Goal: Communication & Community: Ask a question

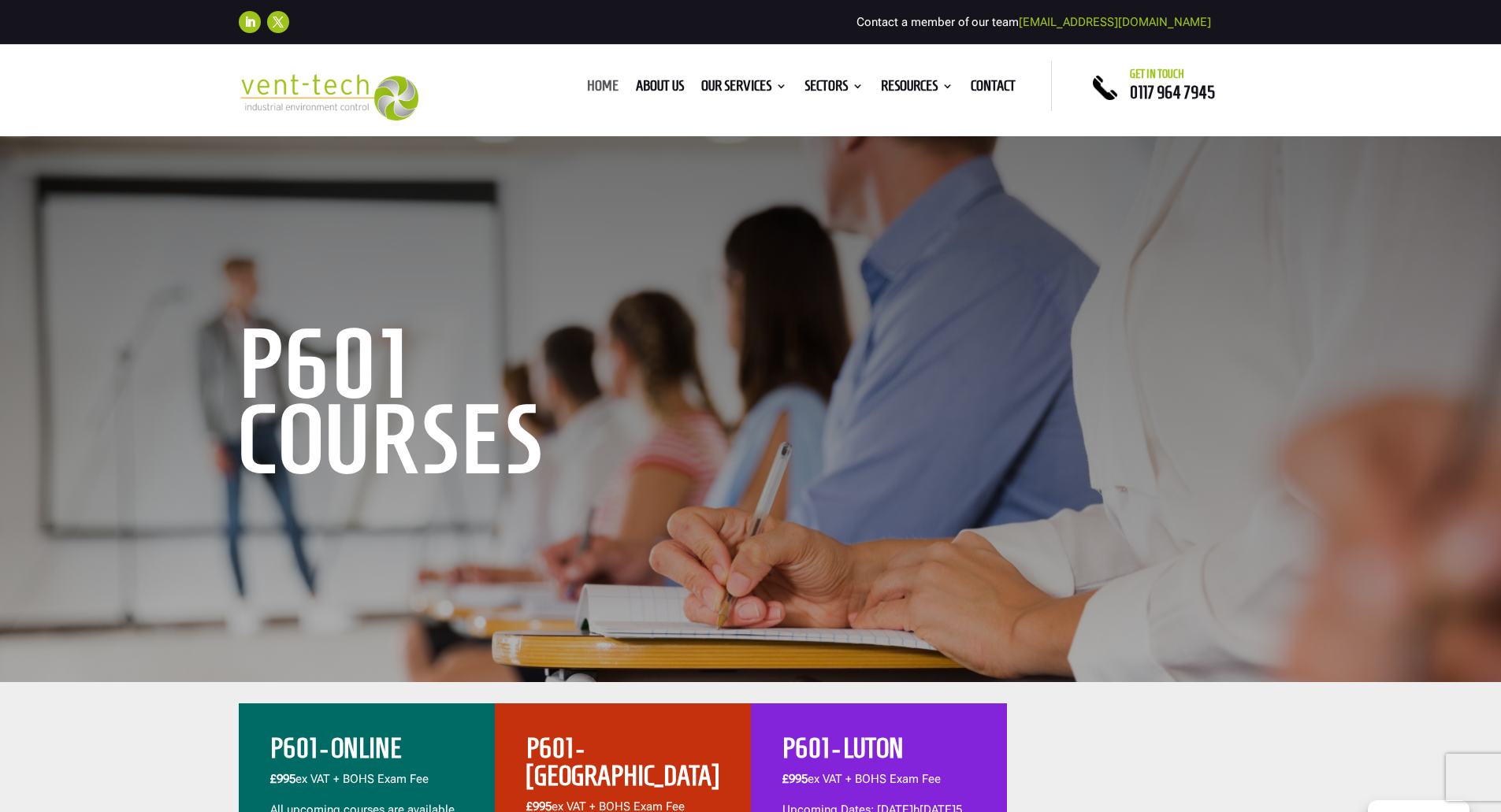
click at [591, 82] on link "Home" at bounding box center [603, 89] width 32 height 18
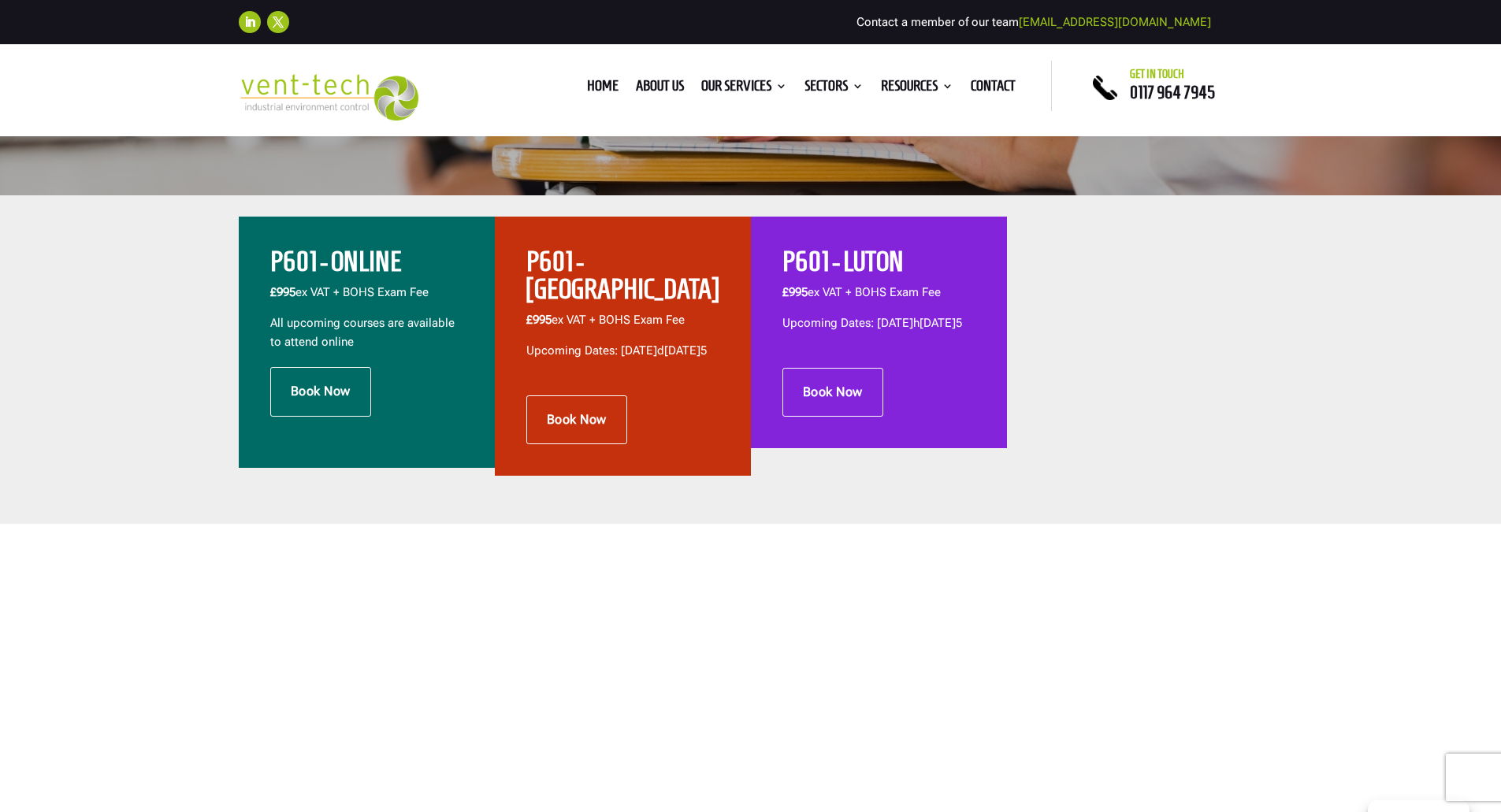
scroll to position [394, 0]
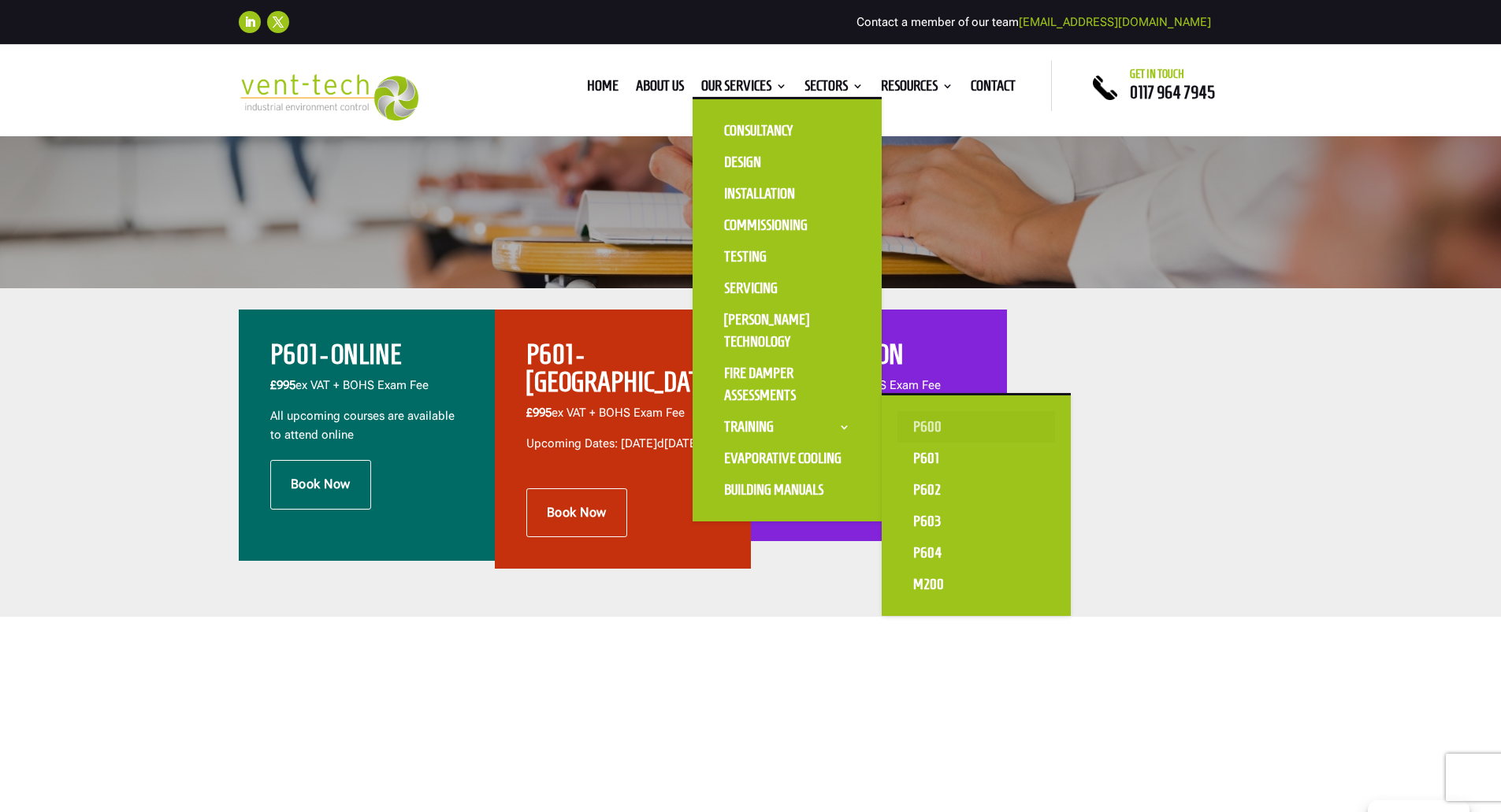
click at [920, 426] on link "P600" at bounding box center [976, 427] width 158 height 32
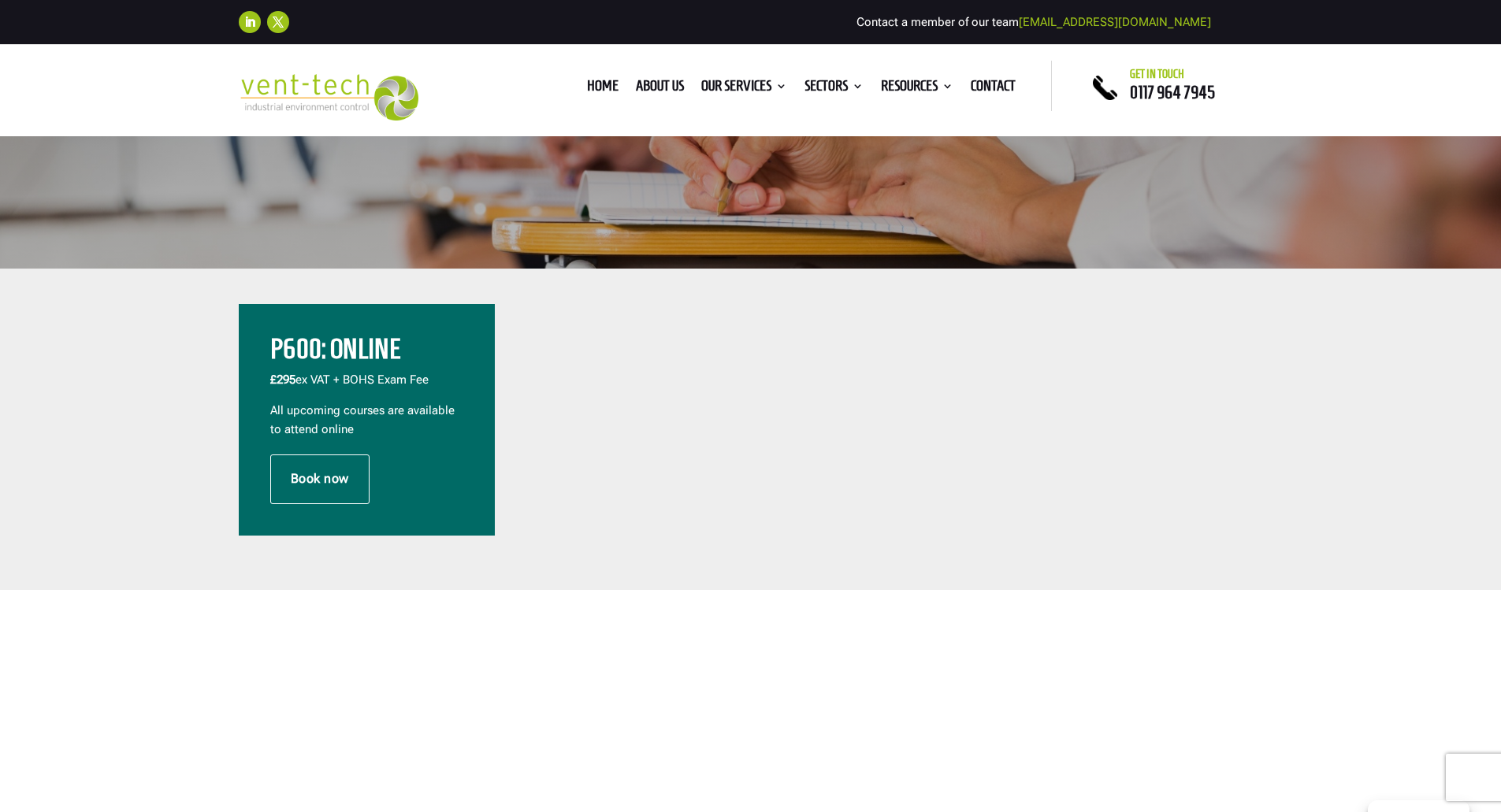
scroll to position [551, 0]
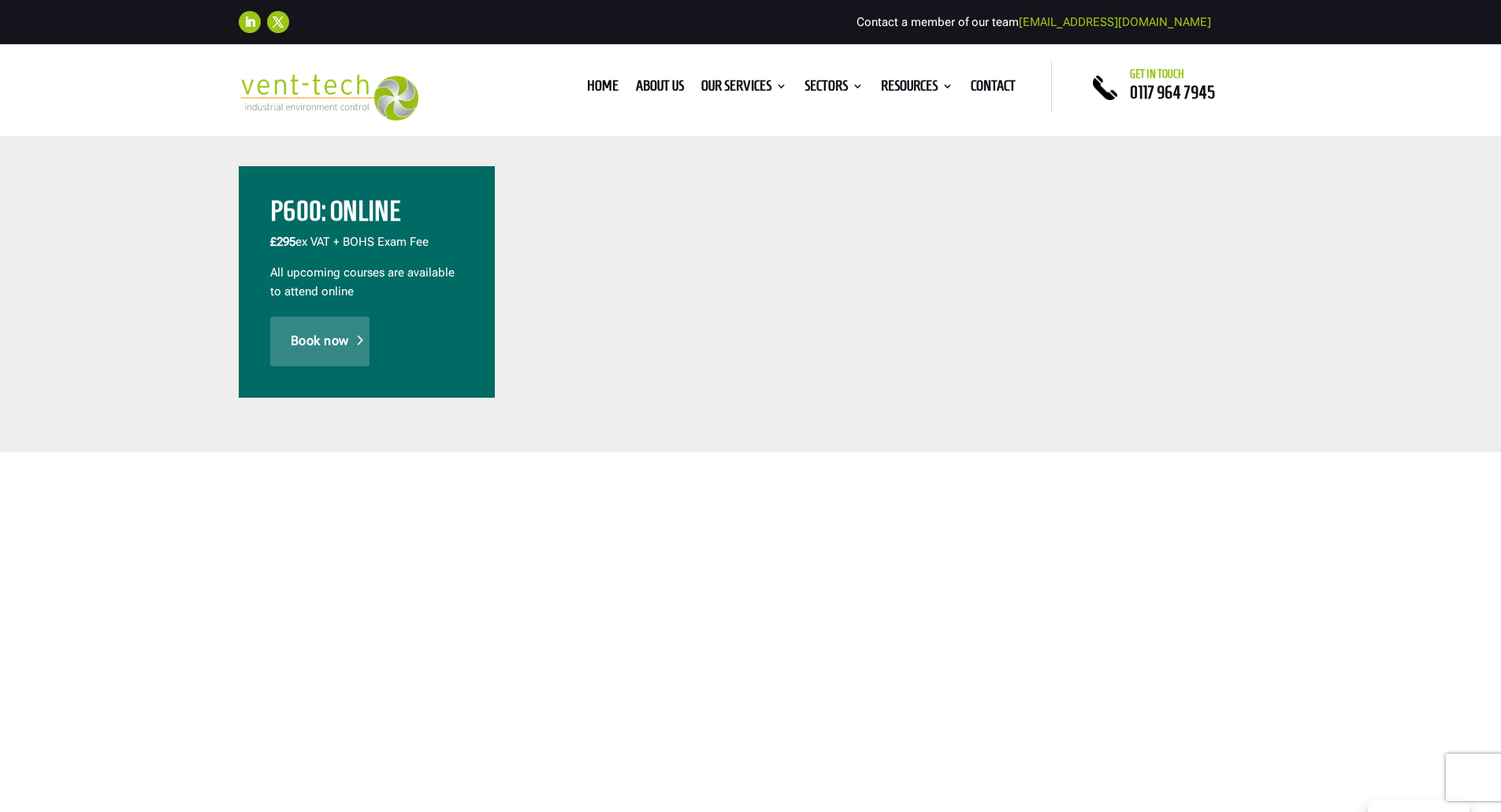
click at [321, 342] on link "Book now" at bounding box center [319, 341] width 99 height 49
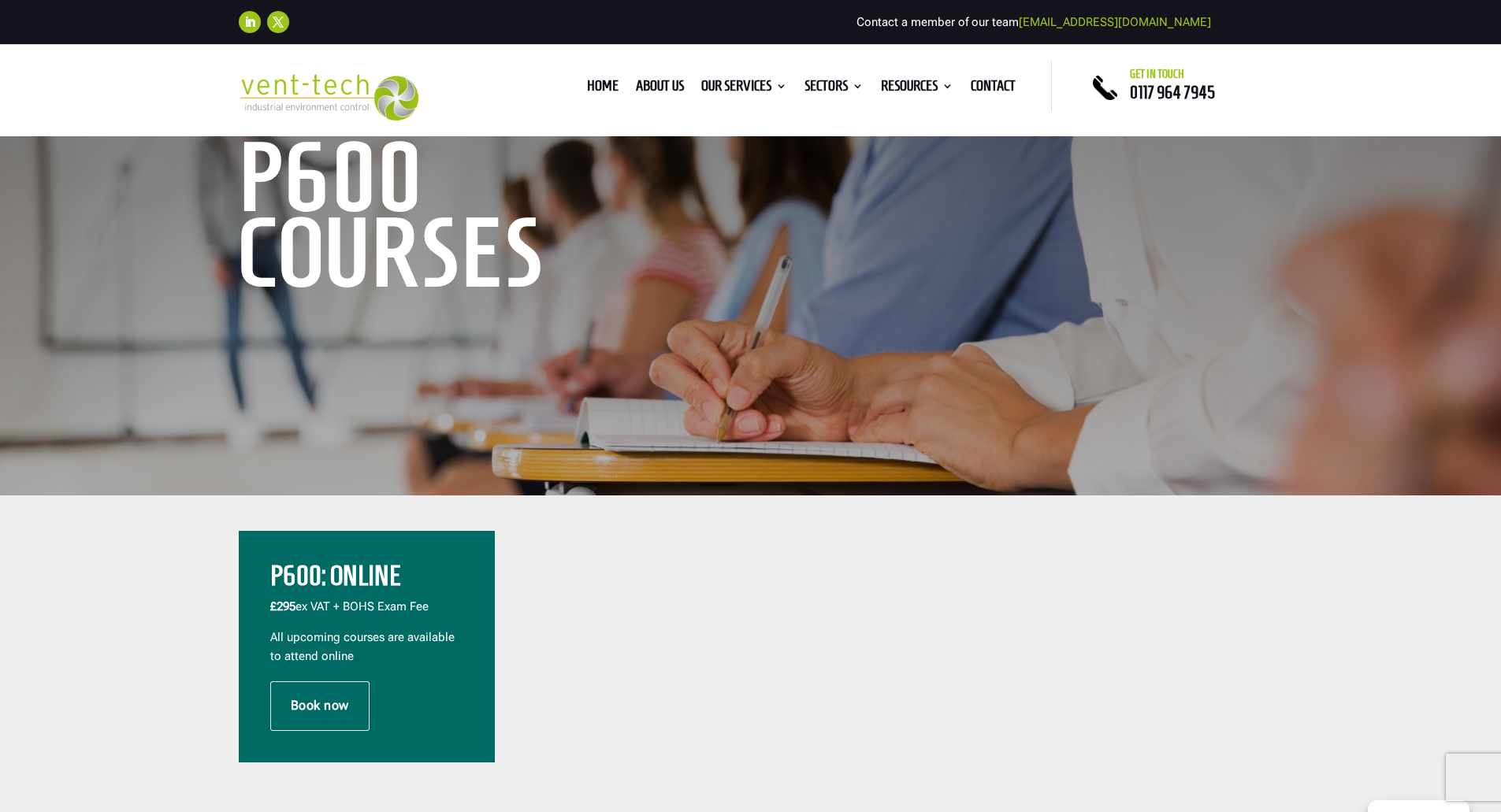
scroll to position [158, 0]
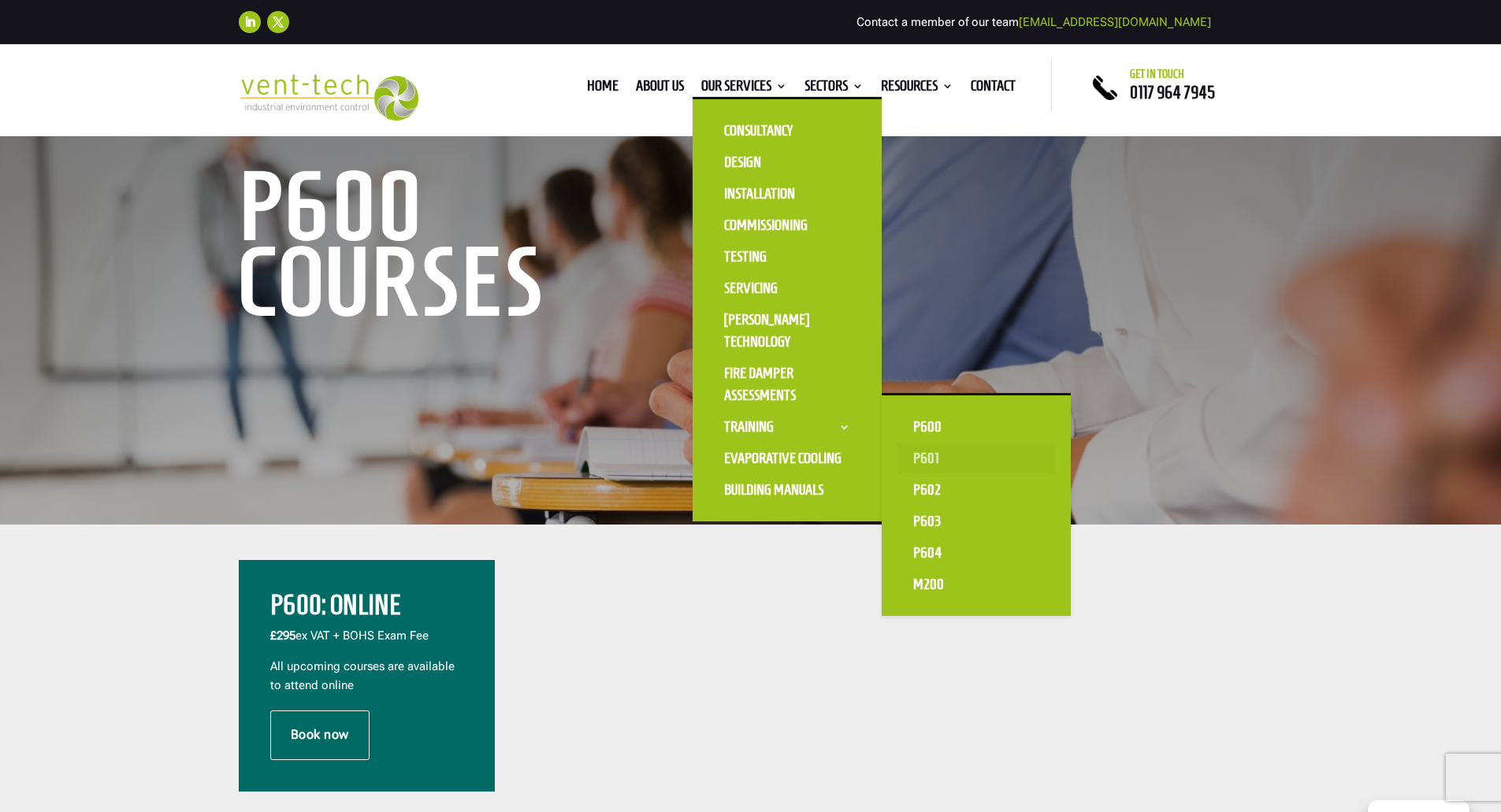
click at [924, 455] on link "P601" at bounding box center [976, 458] width 158 height 32
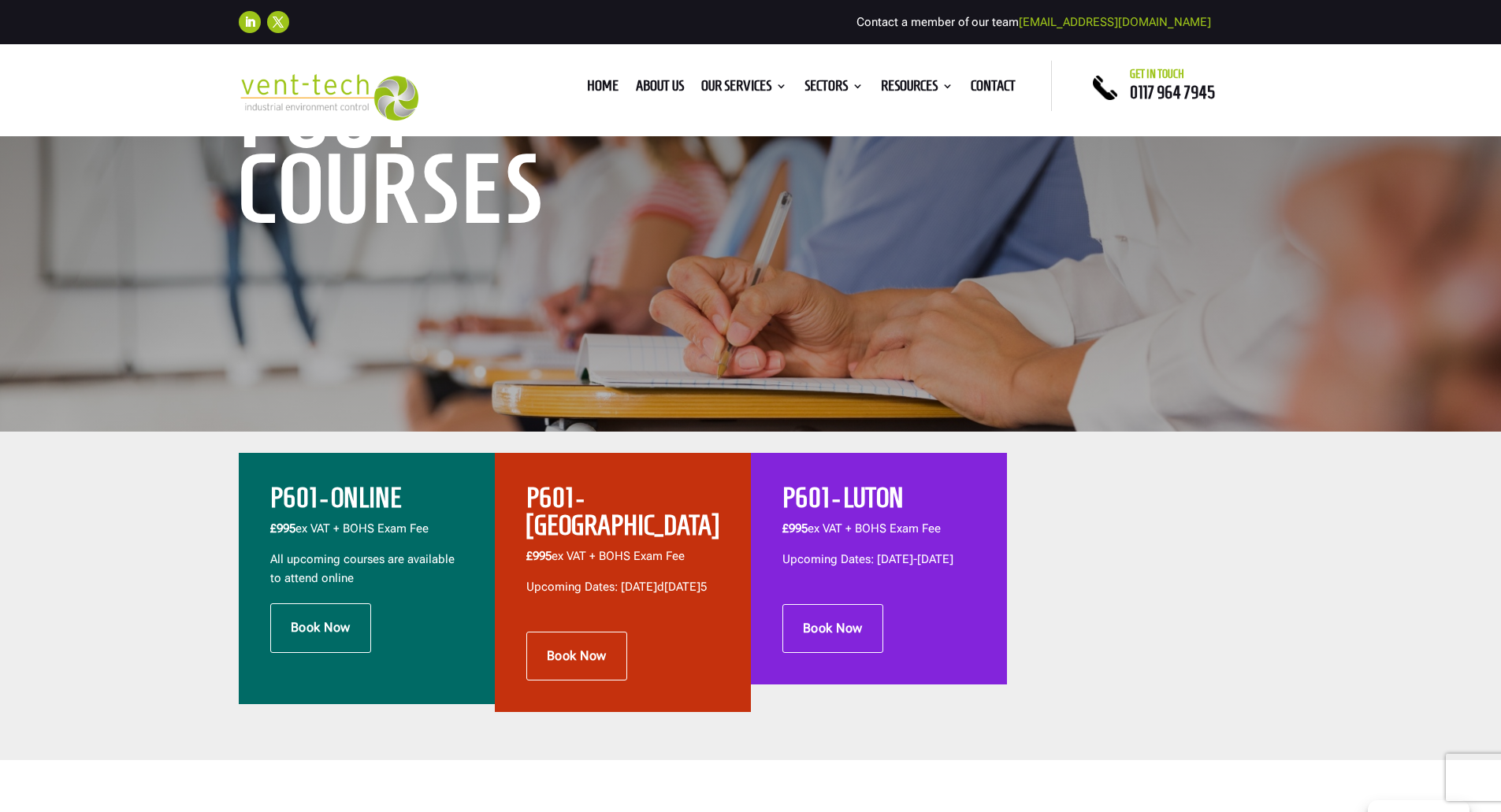
scroll to position [315, 0]
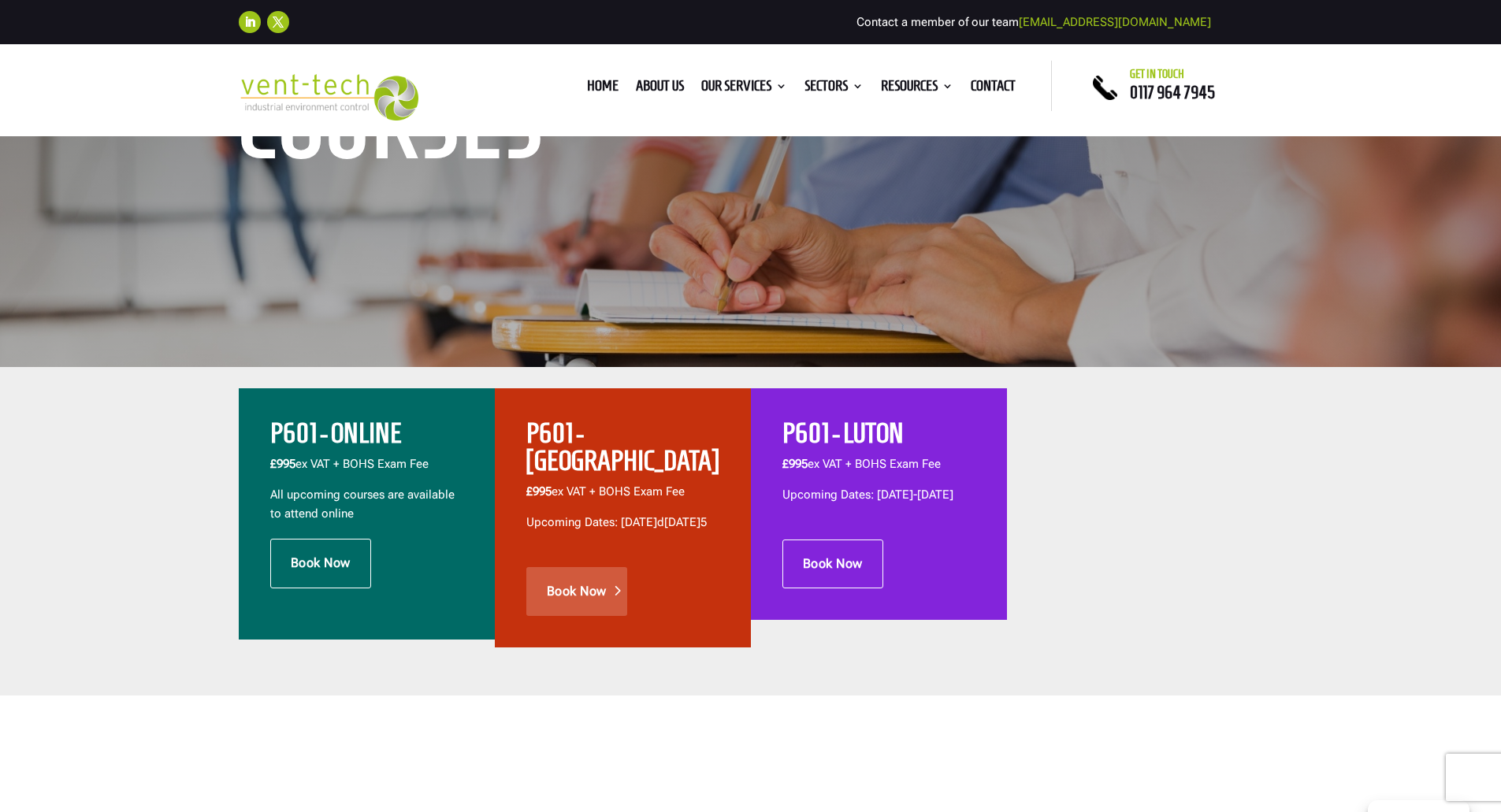
click at [608, 577] on link "Book Now" at bounding box center [577, 592] width 101 height 49
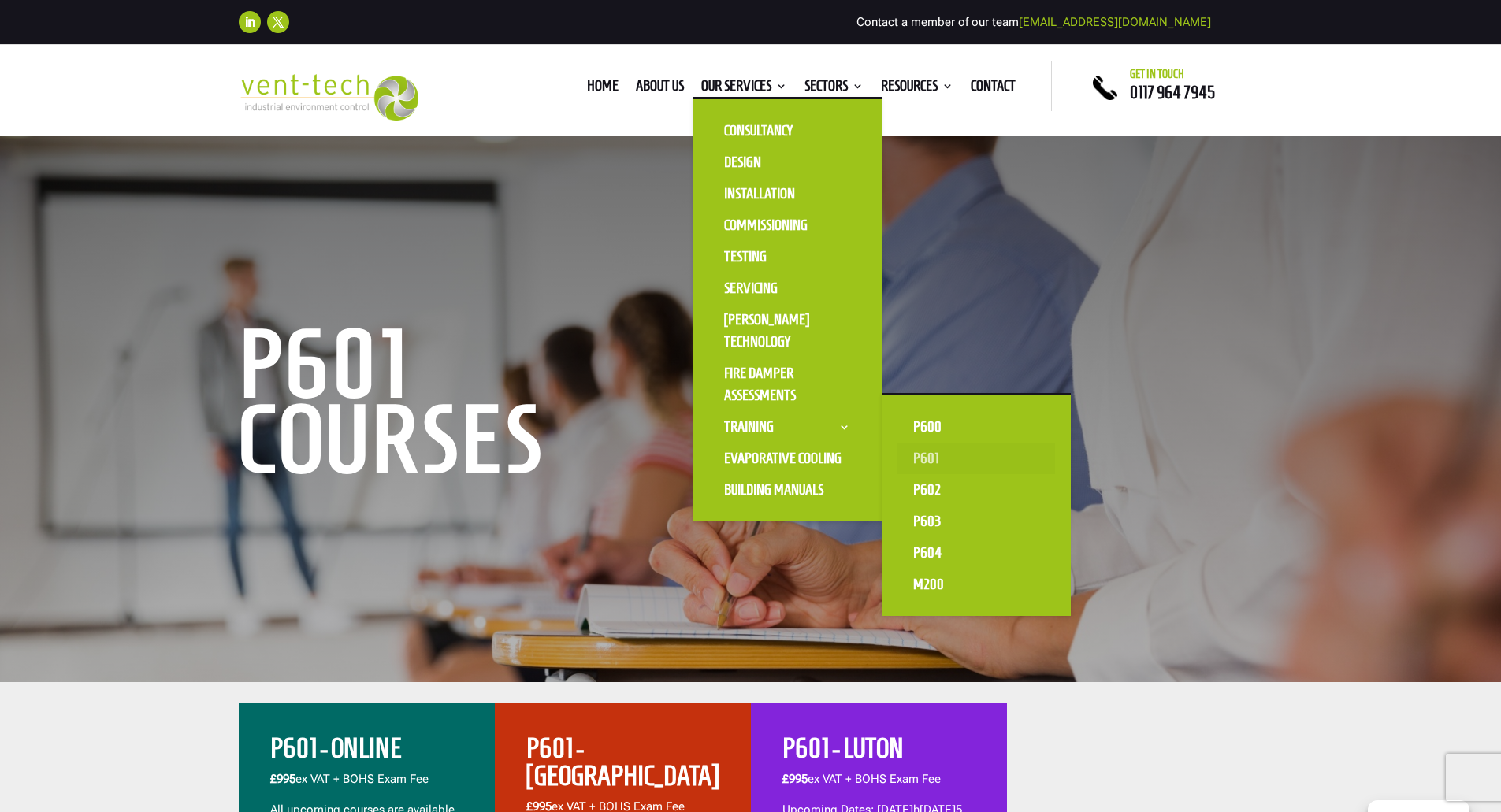
click at [920, 453] on link "P601" at bounding box center [976, 458] width 158 height 32
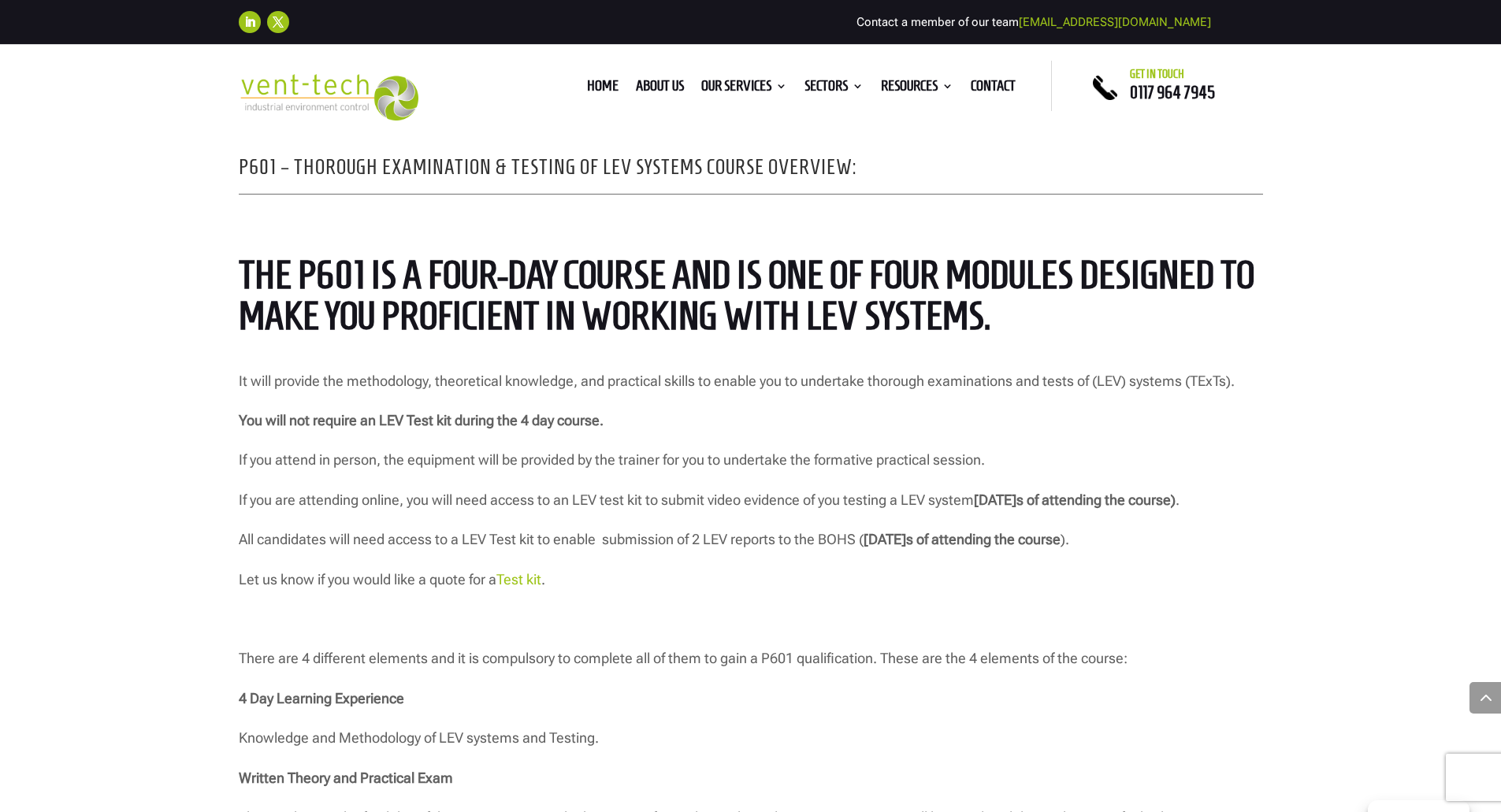
scroll to position [1182, 0]
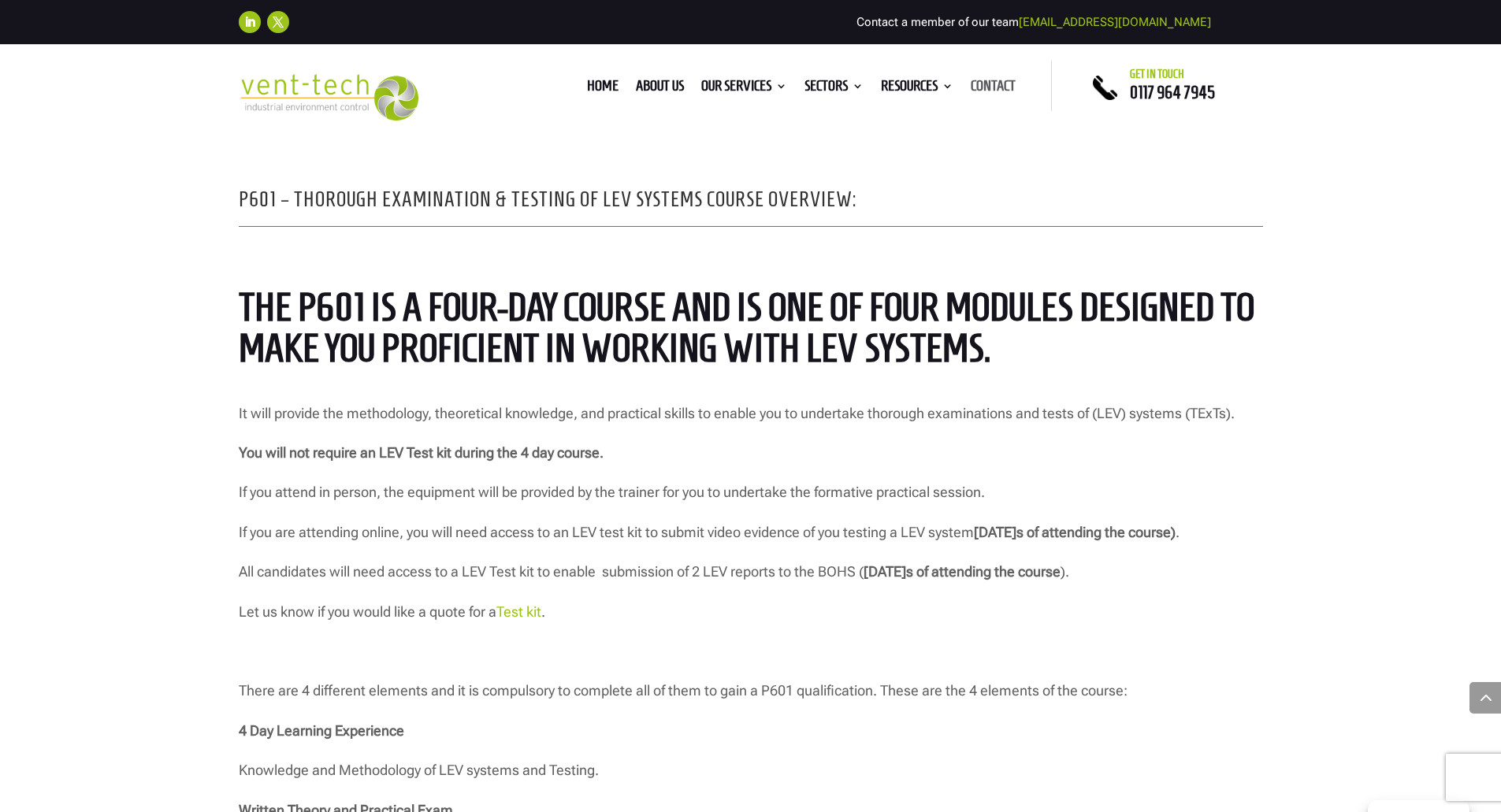
click at [983, 85] on link "Contact" at bounding box center [993, 89] width 45 height 18
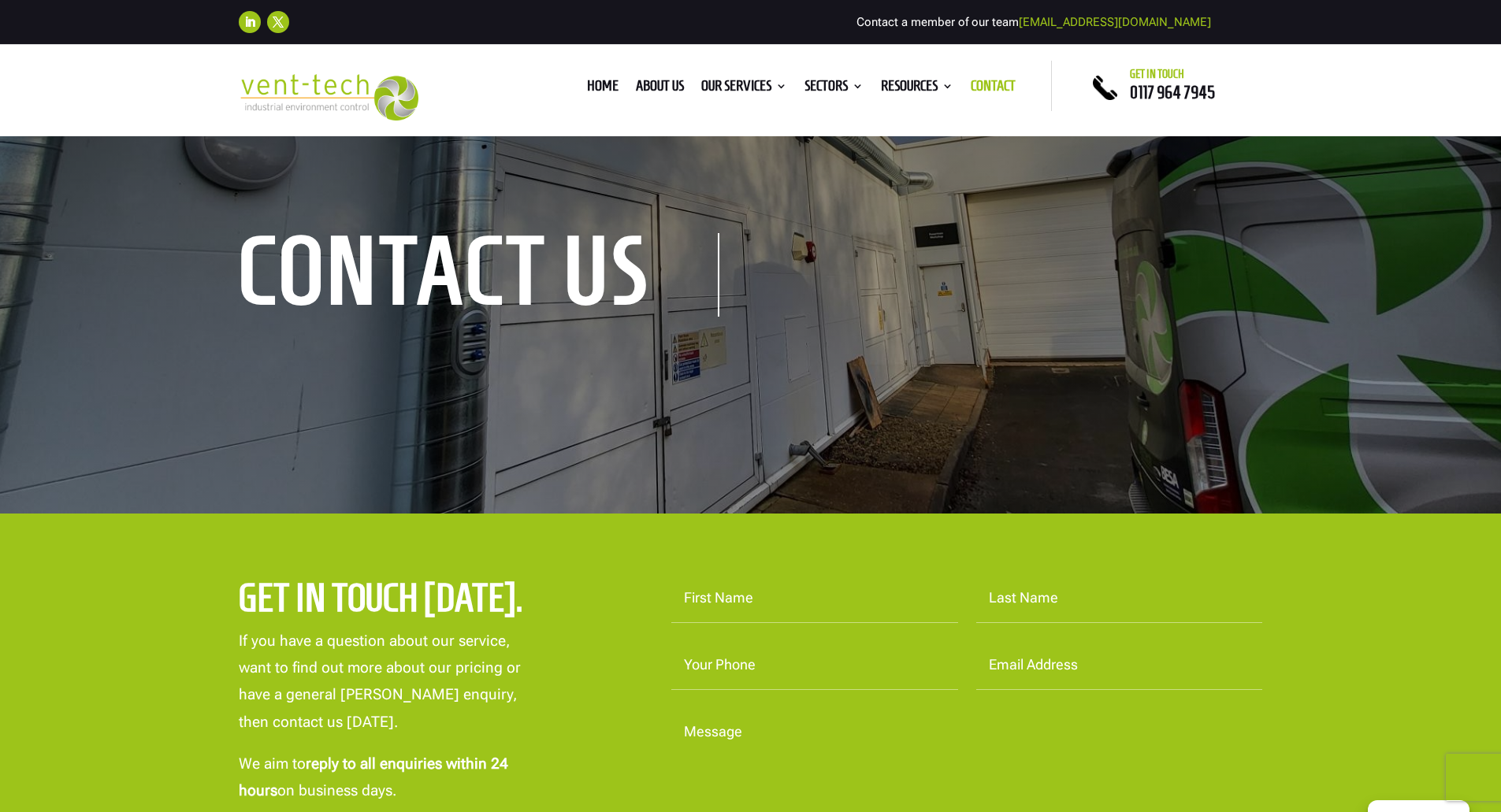
scroll to position [79, 0]
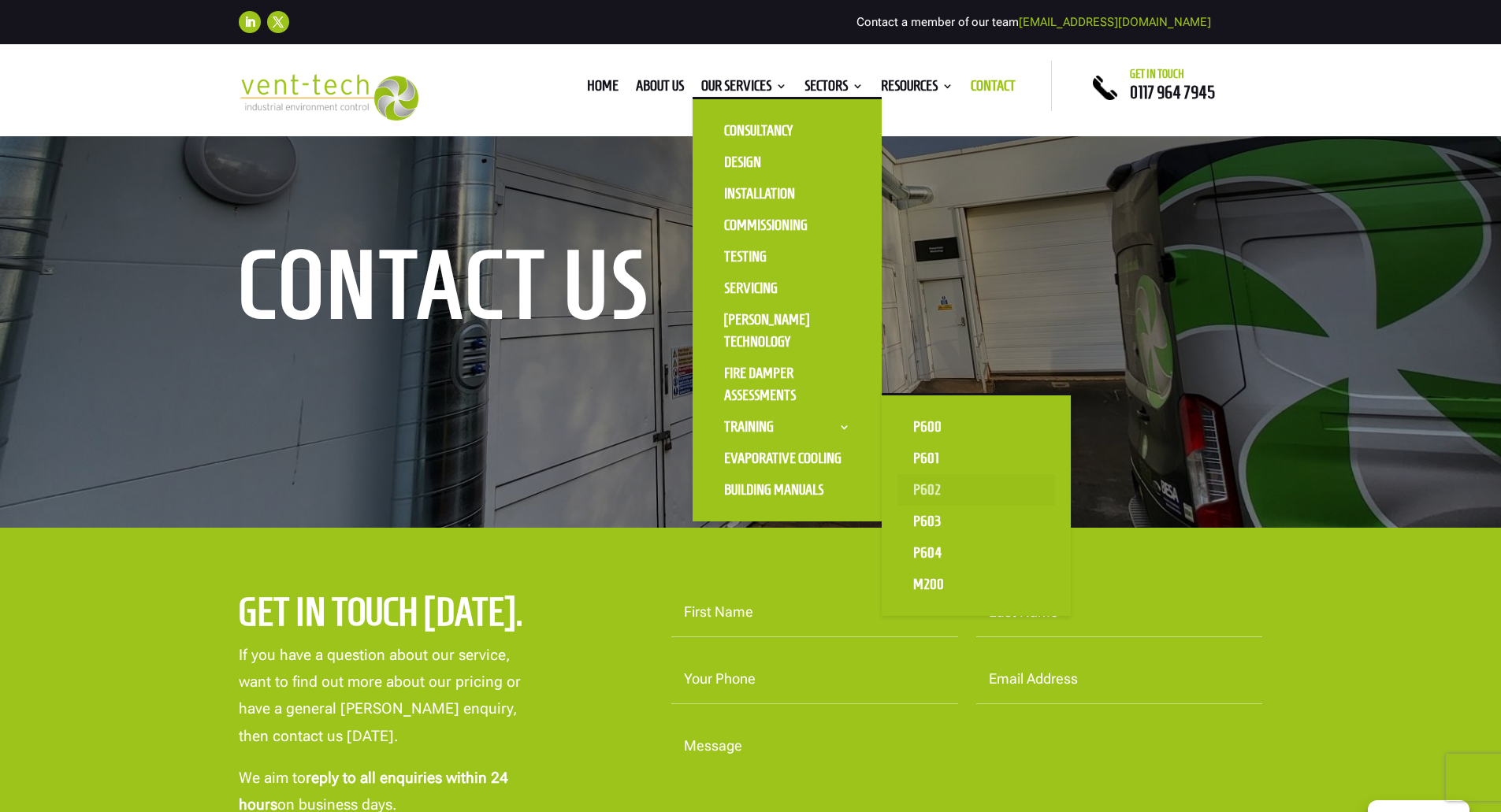
click at [935, 489] on link "P602" at bounding box center [976, 490] width 158 height 32
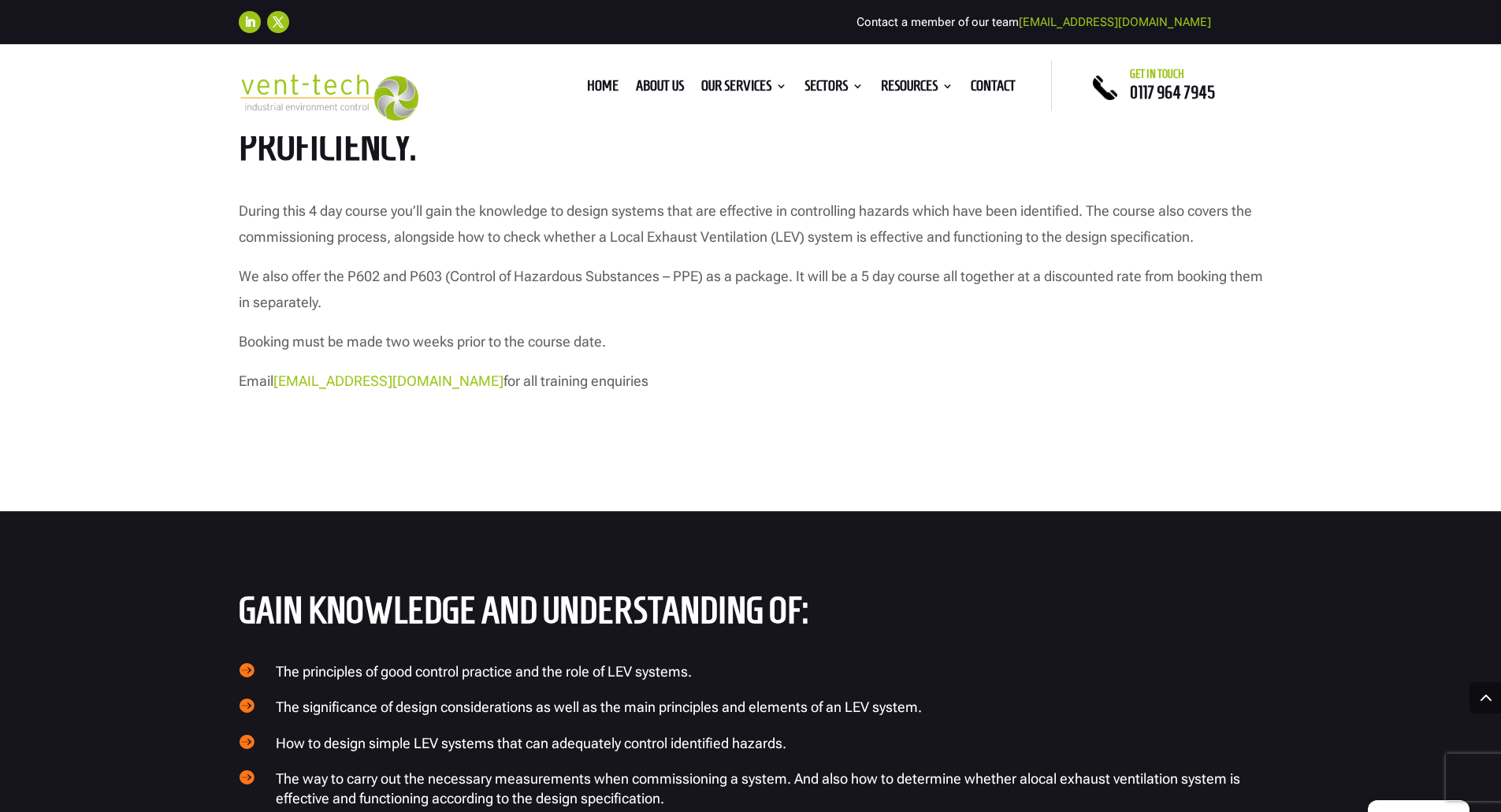
scroll to position [1339, 0]
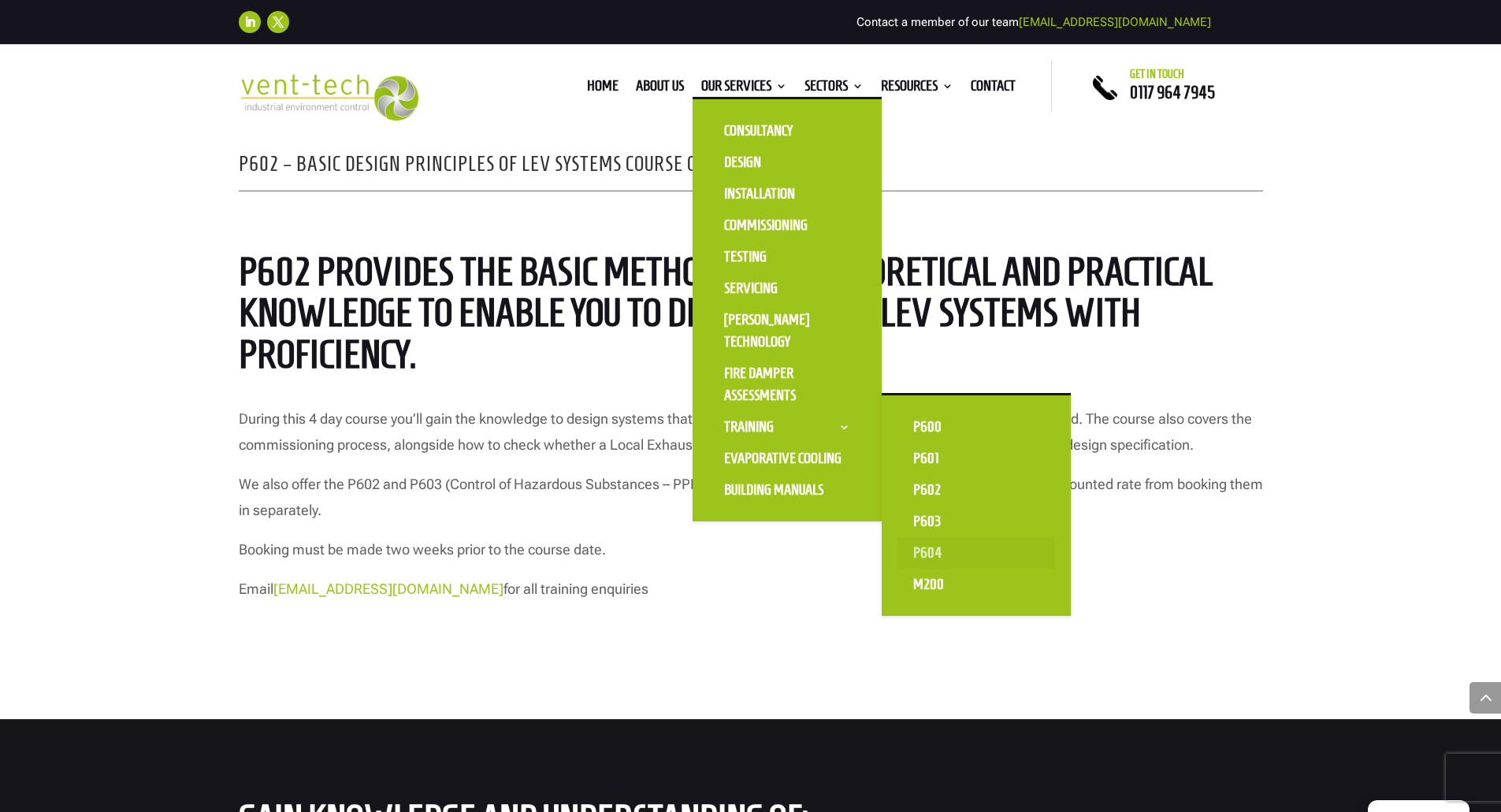
click at [930, 551] on link "P604" at bounding box center [976, 553] width 158 height 32
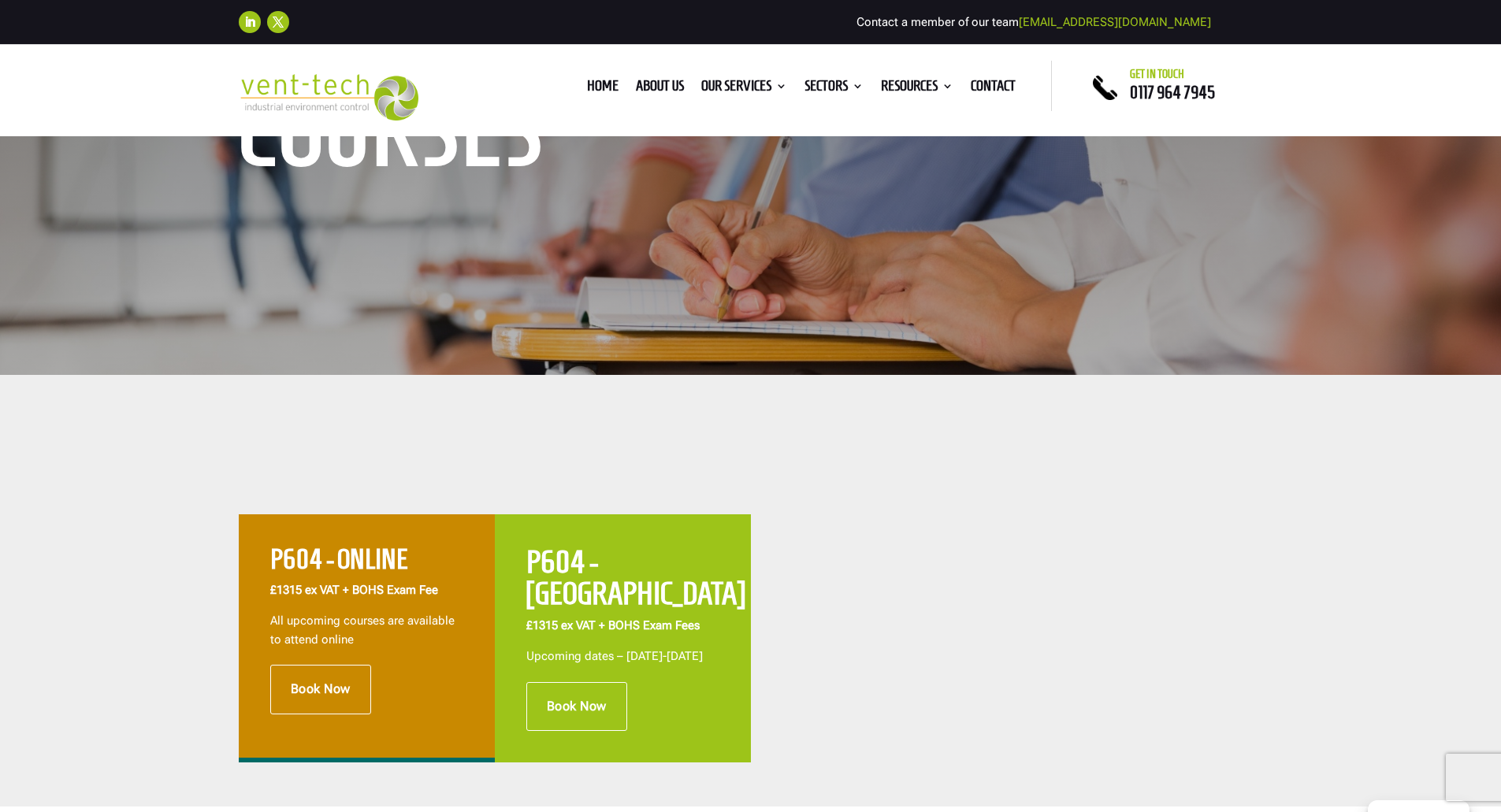
scroll to position [315, 0]
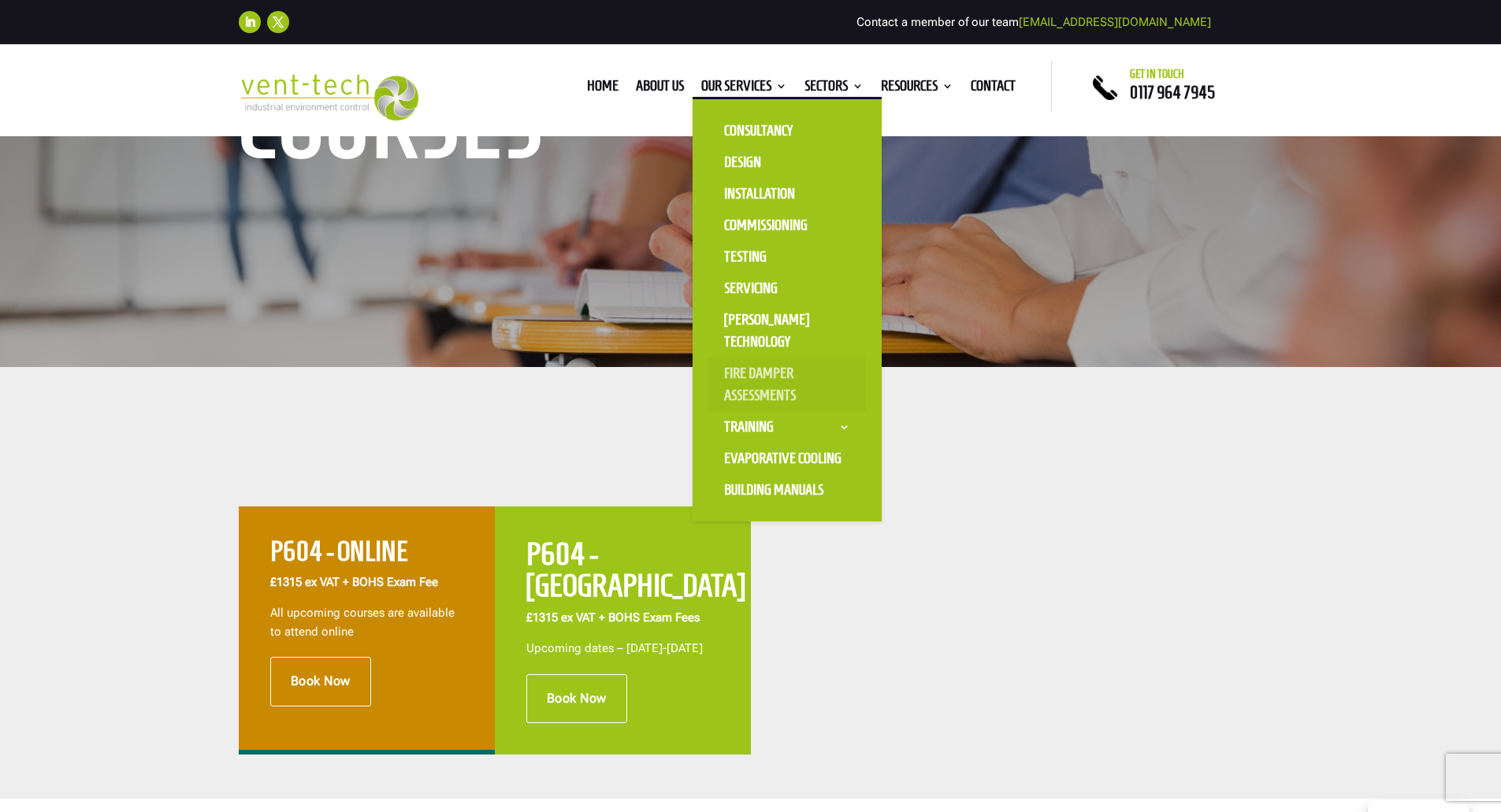
click at [780, 374] on link "Fire Damper Assessments" at bounding box center [787, 385] width 158 height 54
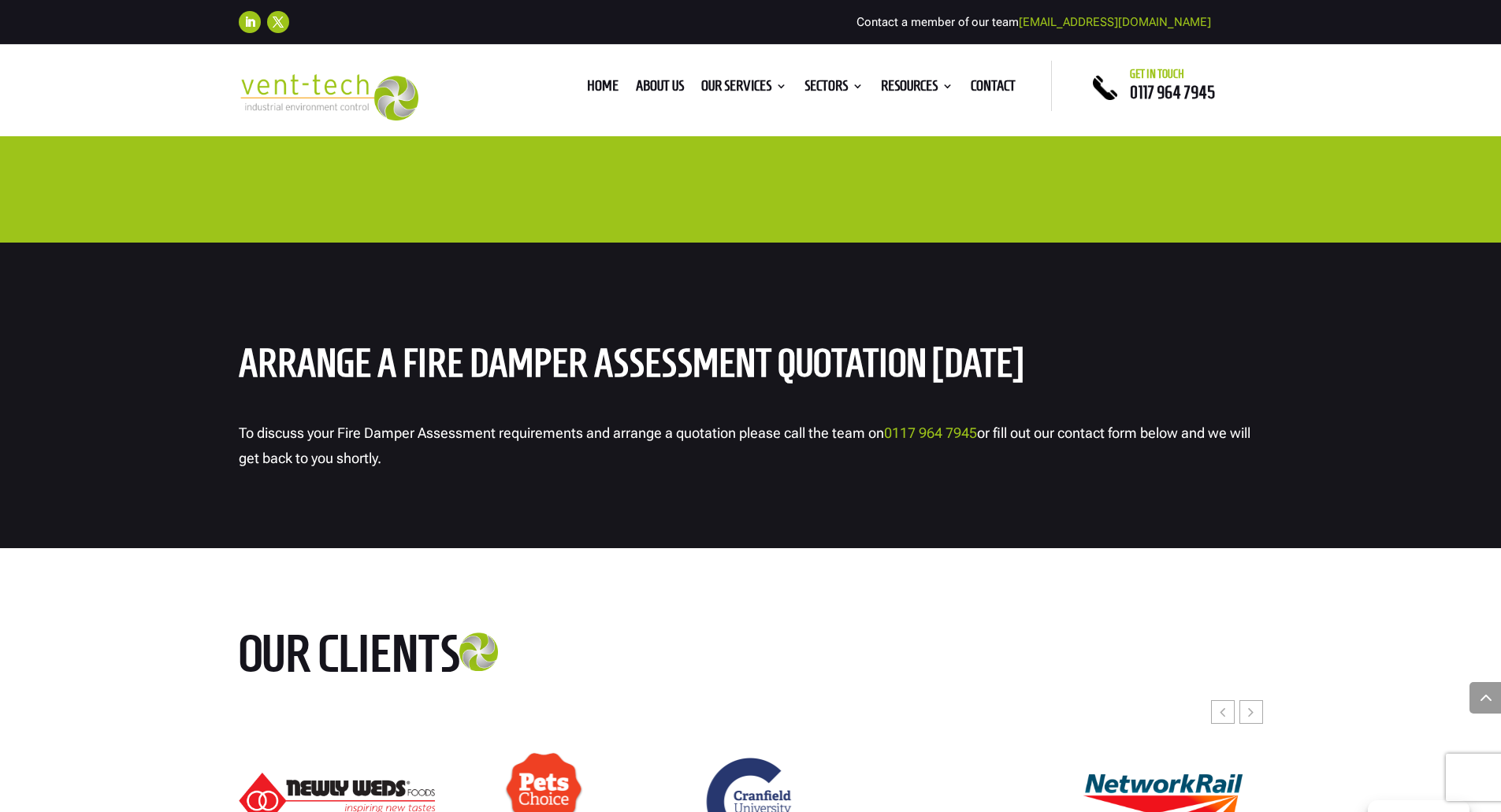
scroll to position [5356, 0]
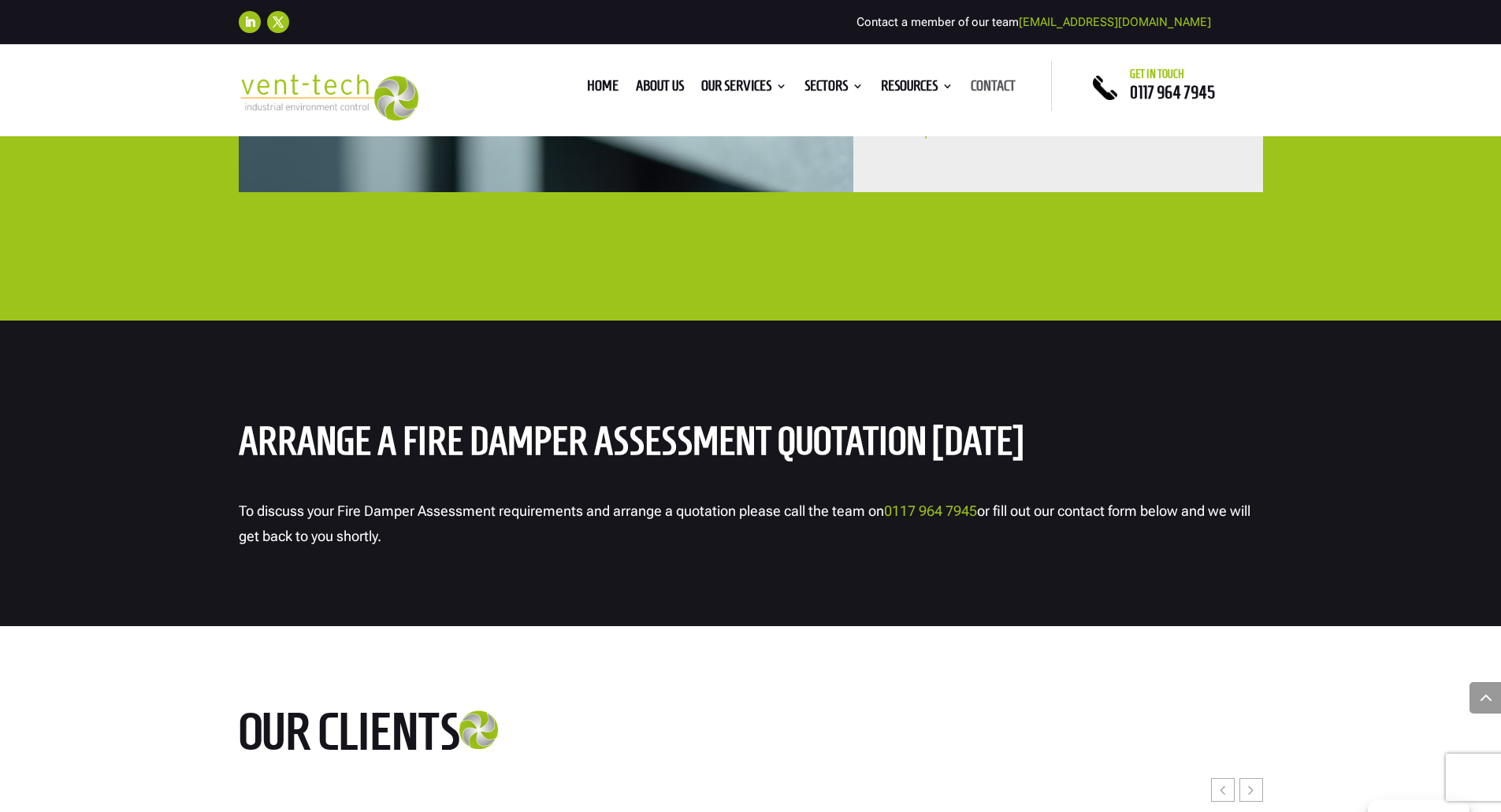
click at [983, 83] on link "Contact" at bounding box center [993, 89] width 45 height 18
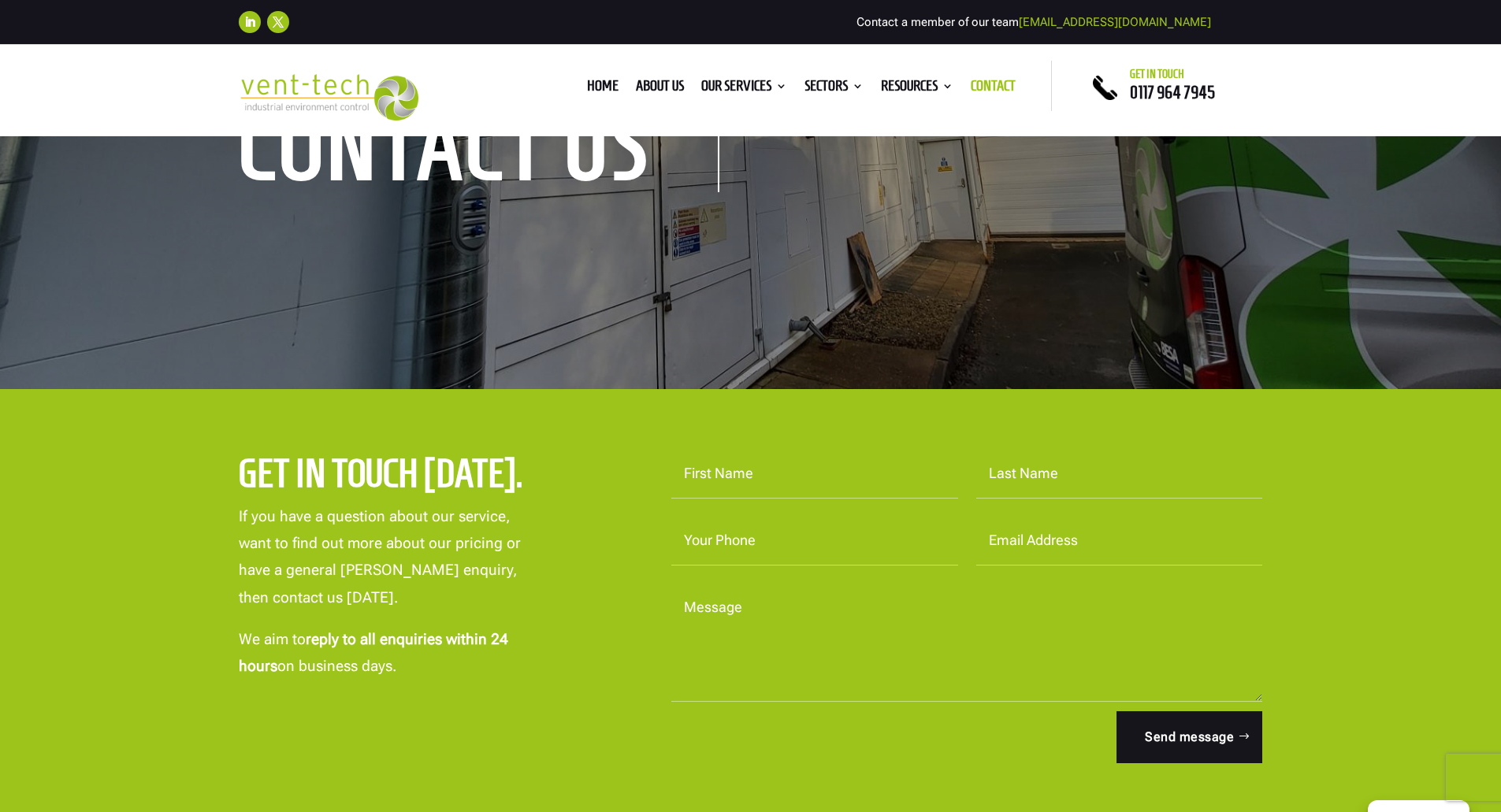
scroll to position [236, 0]
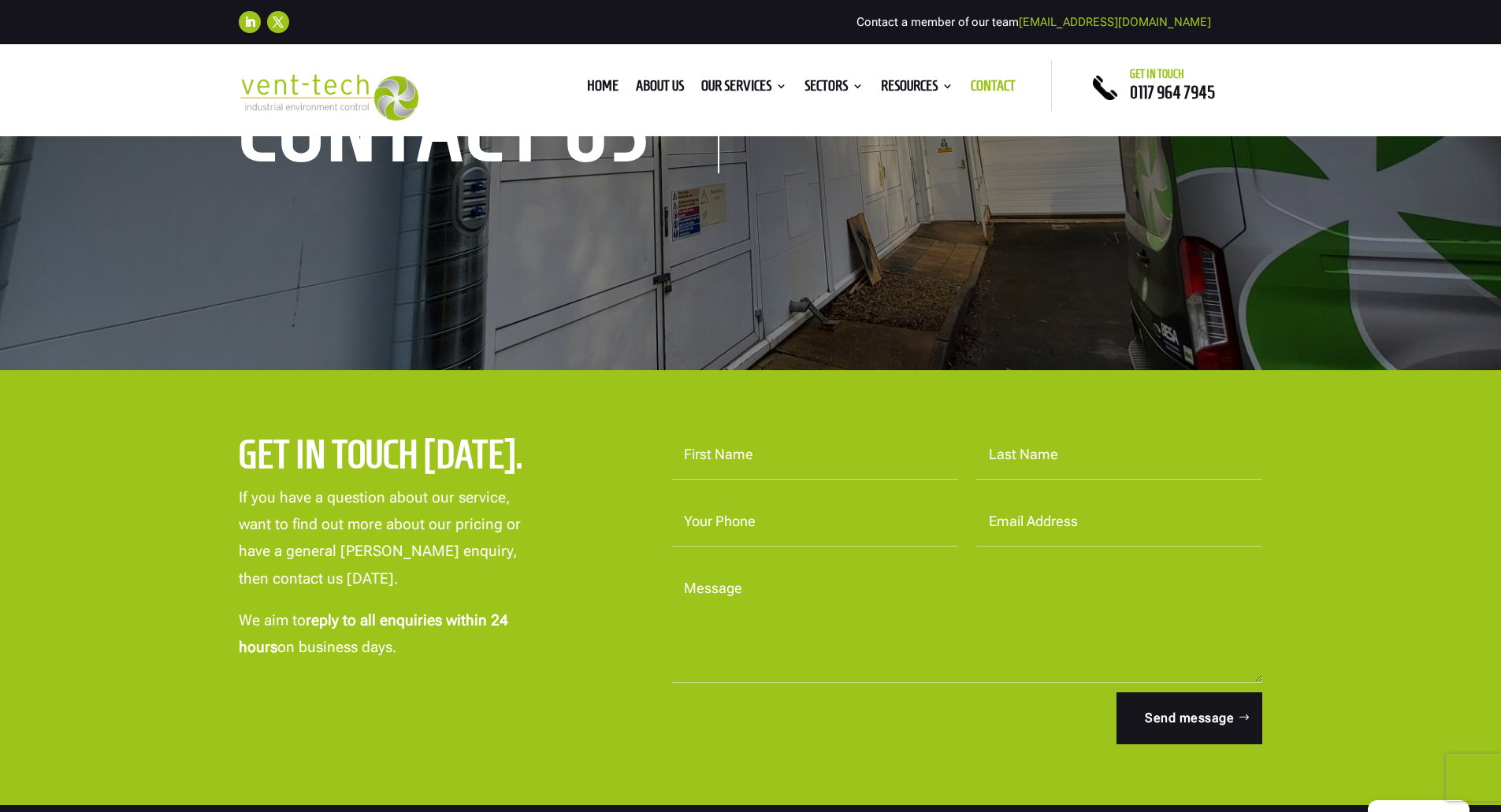
click at [837, 452] on input "First Name" at bounding box center [815, 455] width 287 height 49
type input "[PERSON_NAME]"
click at [1010, 458] on input "Last Name" at bounding box center [1120, 455] width 287 height 49
type input "Cliffe"
click at [905, 494] on form "First Name [PERSON_NAME] Last Name Cliffe Your Phone Email Address Message Send…" at bounding box center [957, 587] width 609 height 313
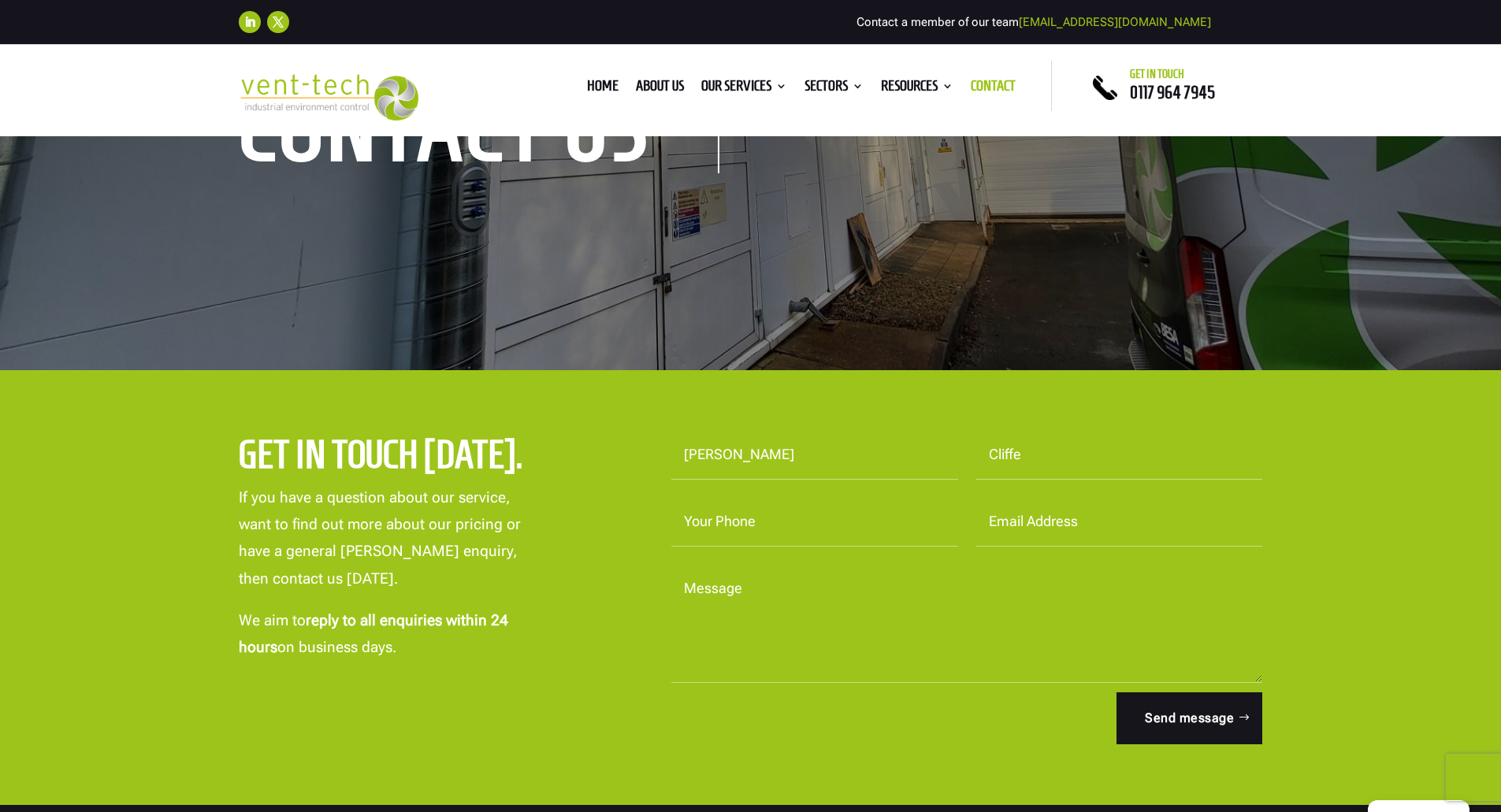
click at [828, 516] on input "Your Phone" at bounding box center [815, 522] width 287 height 49
click at [999, 525] on input "Email Address" at bounding box center [1120, 522] width 287 height 49
type input "[EMAIL_ADDRESS][DOMAIN_NAME]"
click at [898, 581] on textarea "Message" at bounding box center [967, 623] width 592 height 118
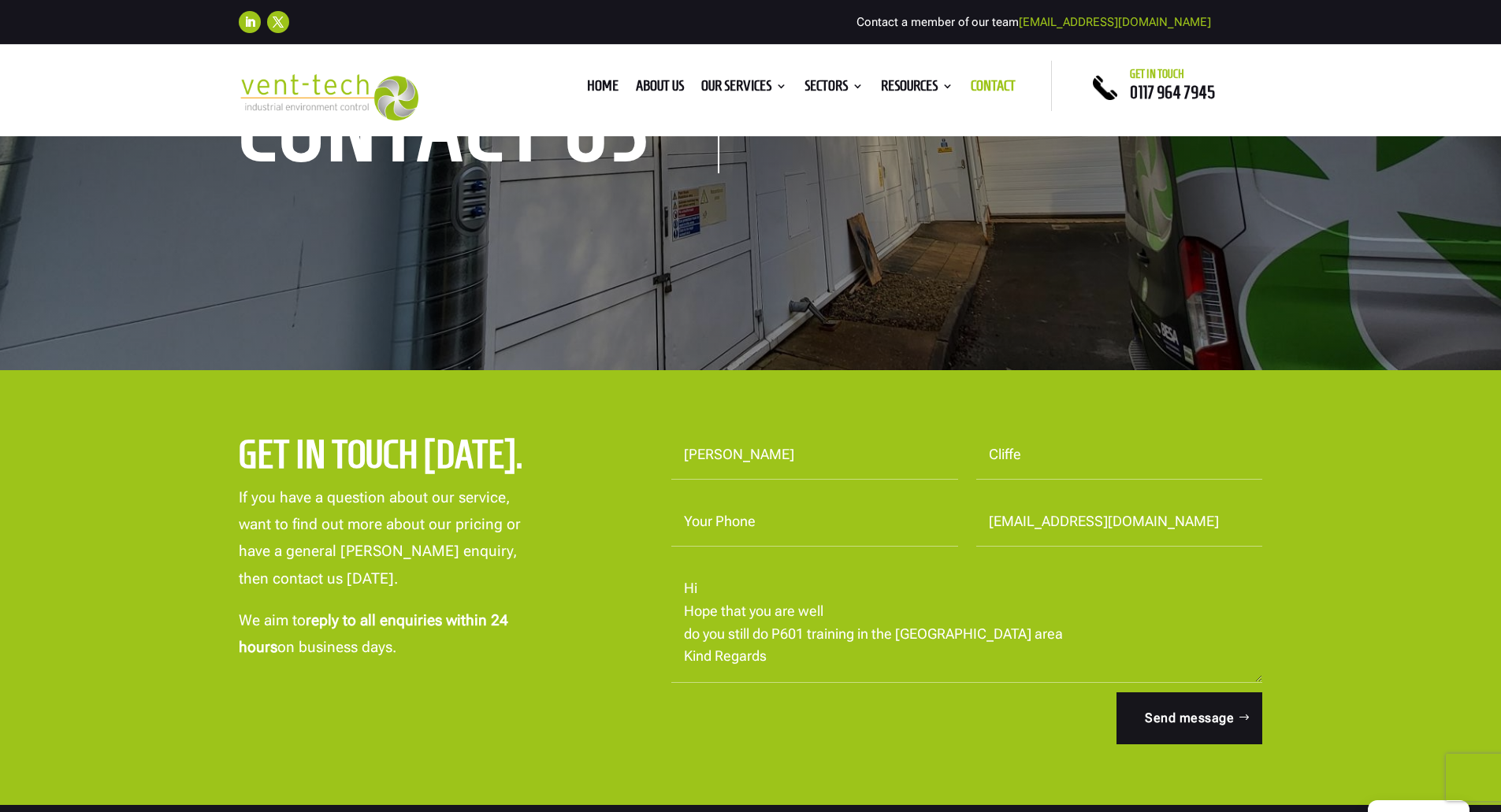
scroll to position [6, 0]
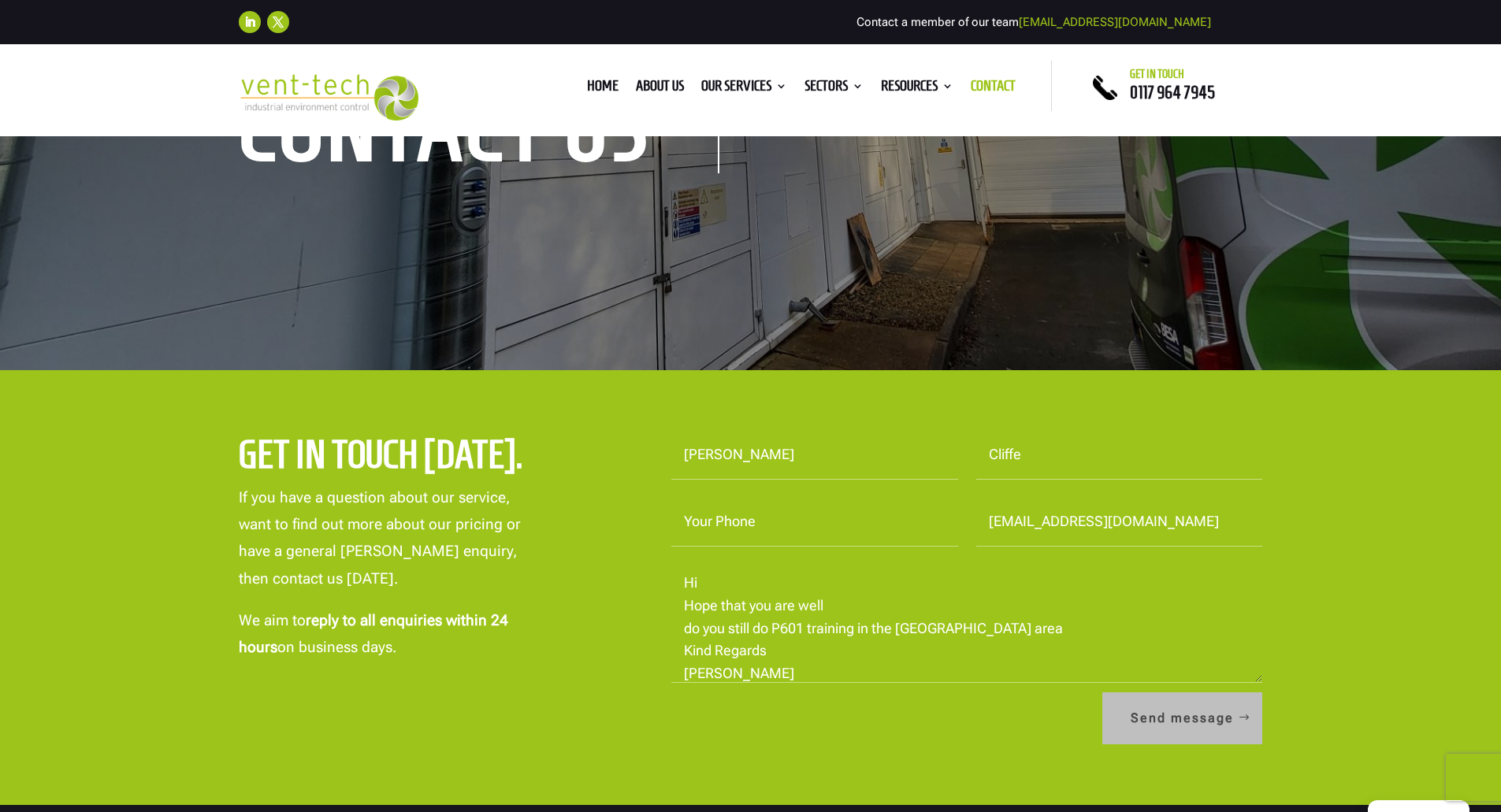
type textarea "Hi Hope that you are well do you still do P601 training in the [GEOGRAPHIC_DATA…"
click at [1193, 718] on button "Send message" at bounding box center [1182, 718] width 160 height 52
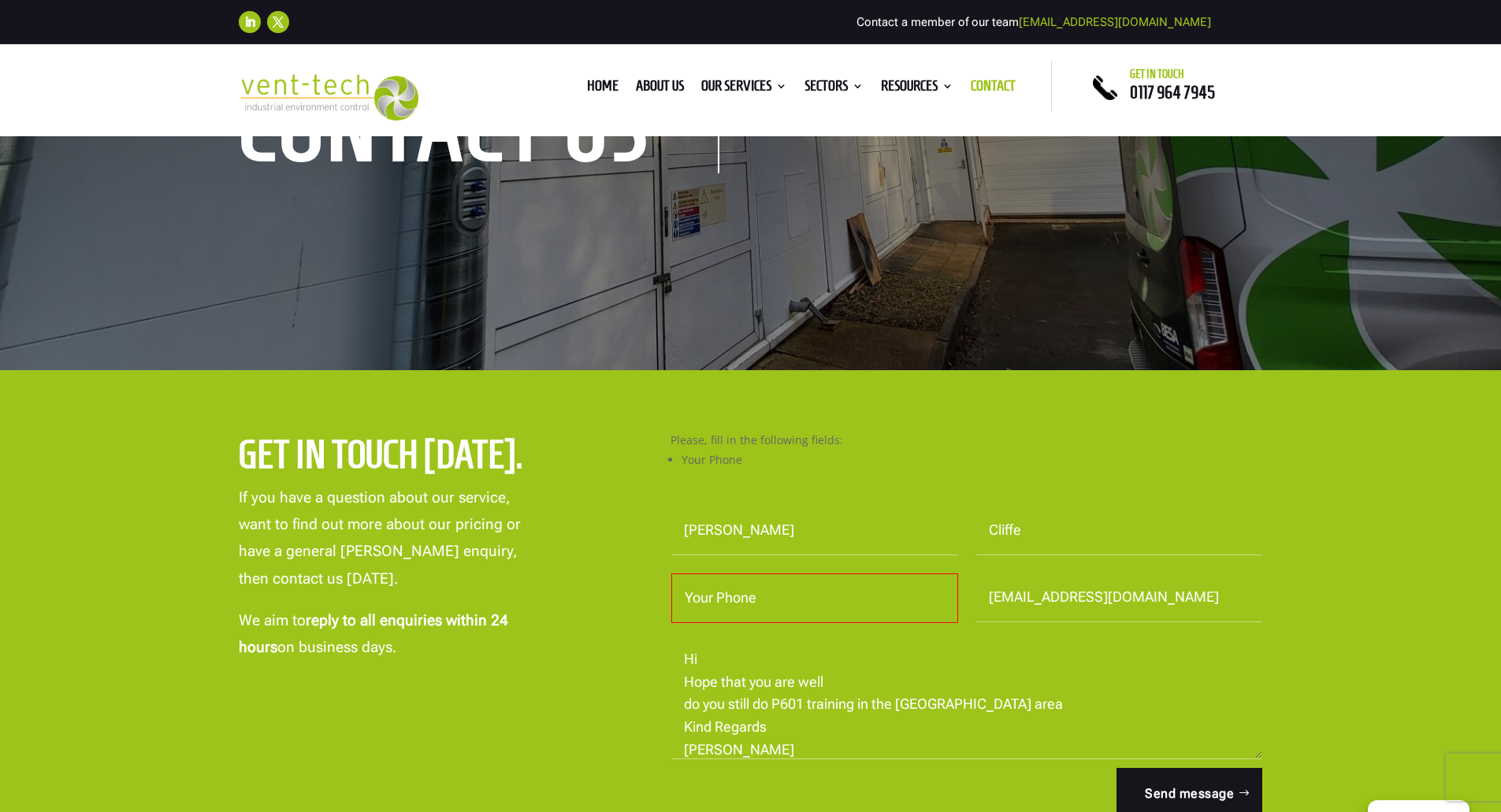
click at [919, 613] on input "Your Phone" at bounding box center [815, 597] width 287 height 49
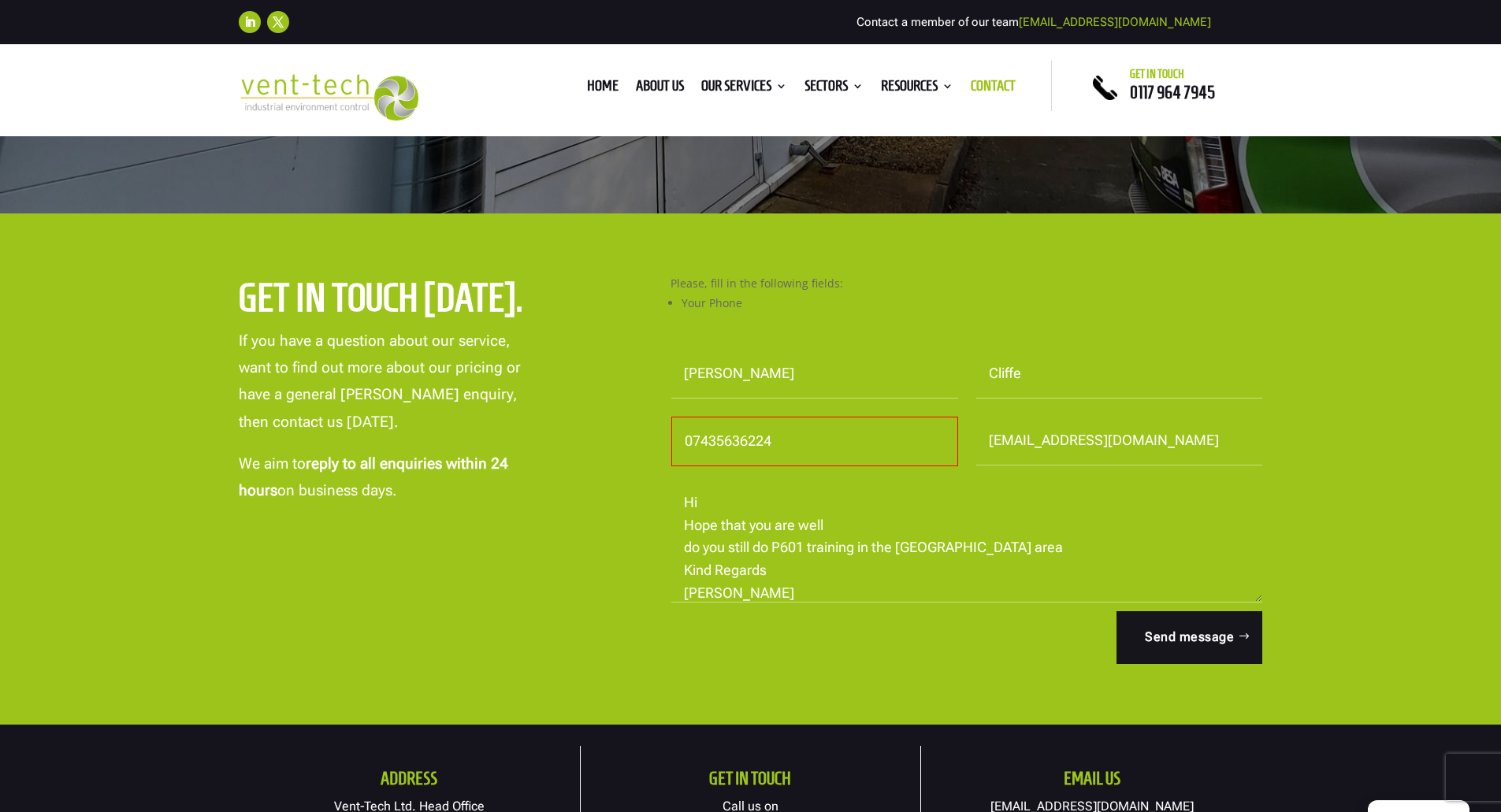
scroll to position [394, 0]
type input "07435636224"
click at [1210, 636] on button "Send message" at bounding box center [1182, 636] width 160 height 52
